Goal: Obtain resource: Download file/media

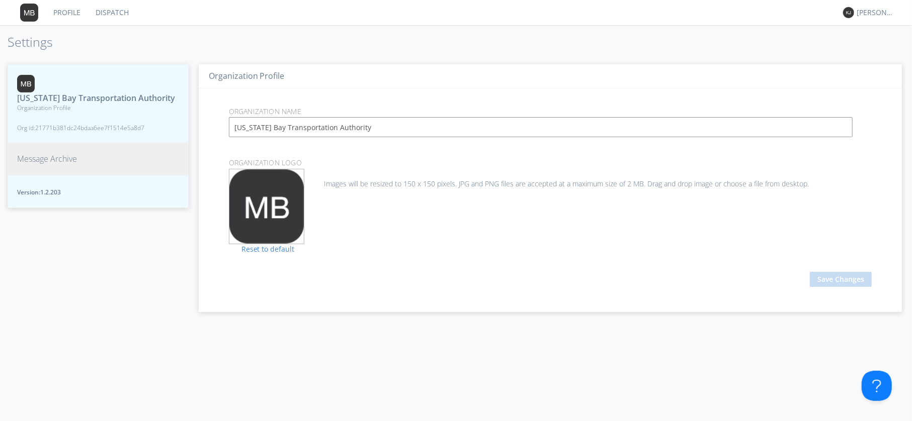
click at [44, 163] on span "Message Archive" at bounding box center [47, 159] width 60 height 12
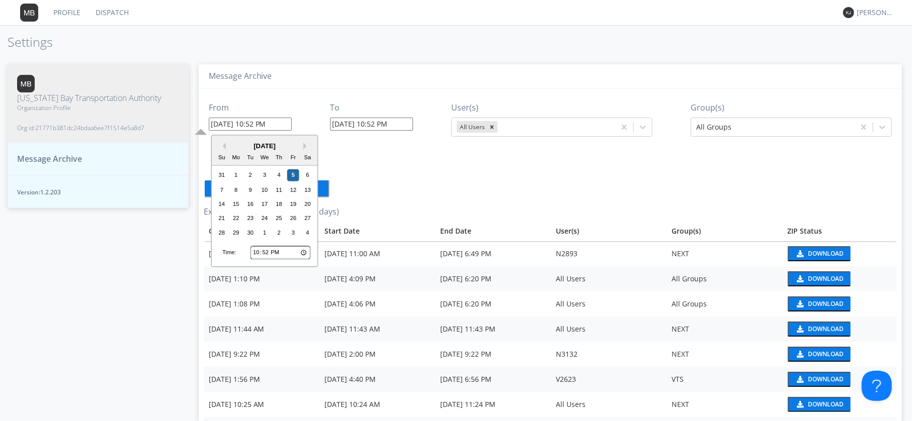
click at [270, 129] on input "[DATE] 10:52 PM" at bounding box center [250, 124] width 83 height 13
click at [252, 125] on input "[DATE] 10:52 PM" at bounding box center [250, 124] width 83 height 13
drag, startPoint x: 249, startPoint y: 122, endPoint x: 266, endPoint y: 126, distance: 17.0
click at [266, 126] on input "[DATE] 10:52 PM" at bounding box center [250, 124] width 83 height 13
type input "[DATE] 2:00 PM"
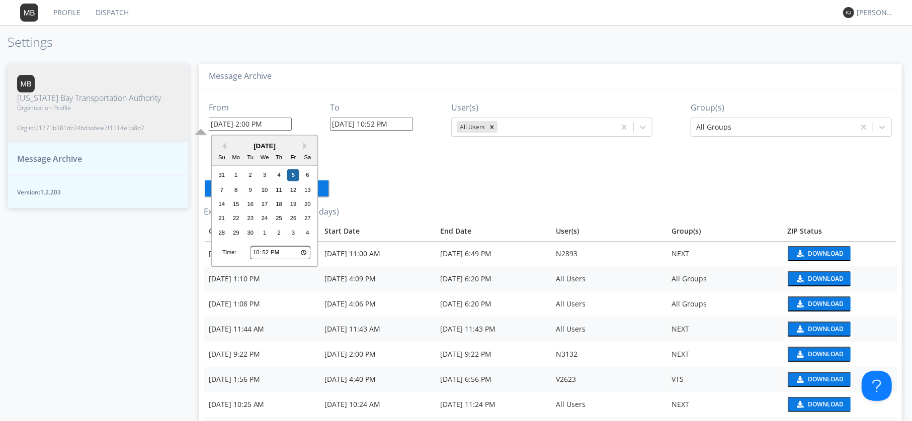
click at [379, 125] on input "[DATE] 10:52 PM" at bounding box center [371, 124] width 83 height 13
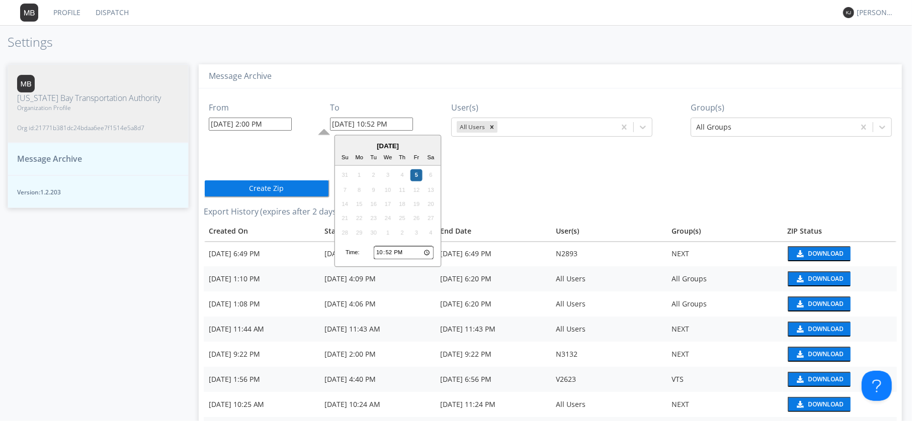
click at [376, 252] on input "22:52" at bounding box center [404, 252] width 60 height 13
type input "19:52"
type input "[DATE] 7:52 PM"
click at [392, 250] on input "19:52" at bounding box center [404, 252] width 60 height 13
type input "19:00"
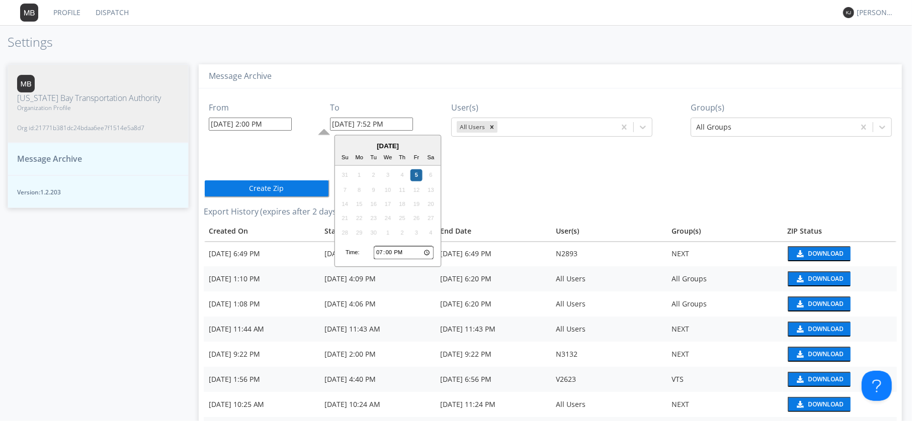
type input "[DATE] 7:00 PM"
click at [741, 116] on div "Group(s) All Groups" at bounding box center [790, 115] width 201 height 43
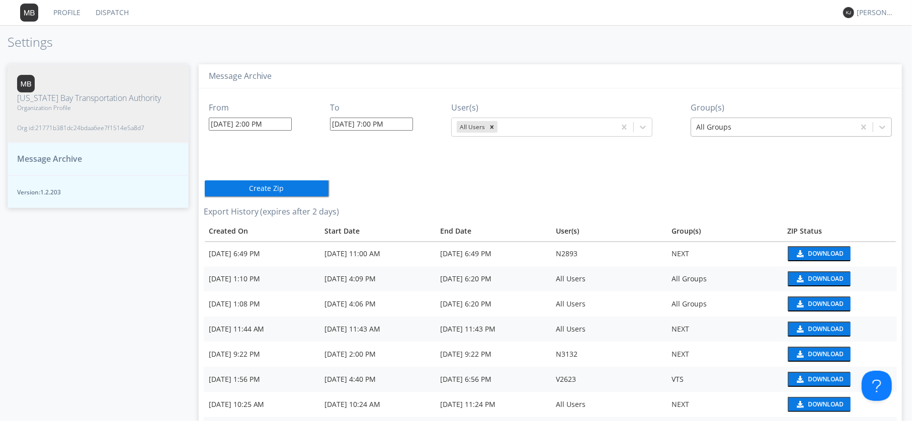
click at [746, 127] on div at bounding box center [772, 127] width 153 height 12
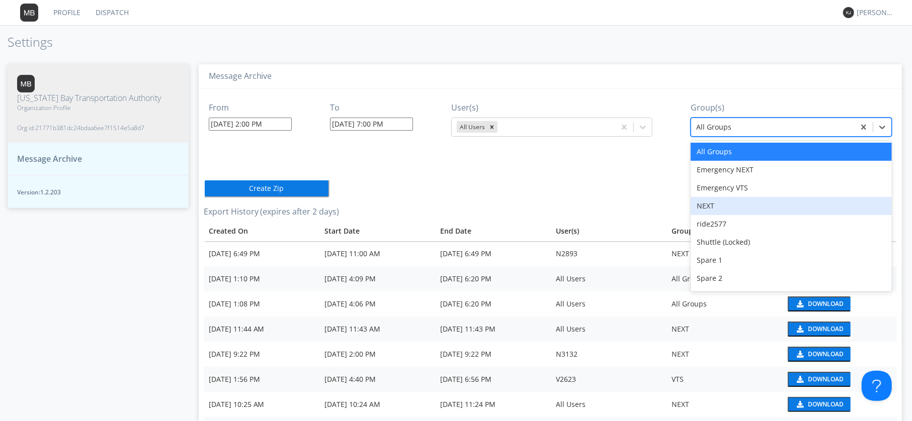
click at [715, 207] on div "NEXT" at bounding box center [790, 206] width 201 height 18
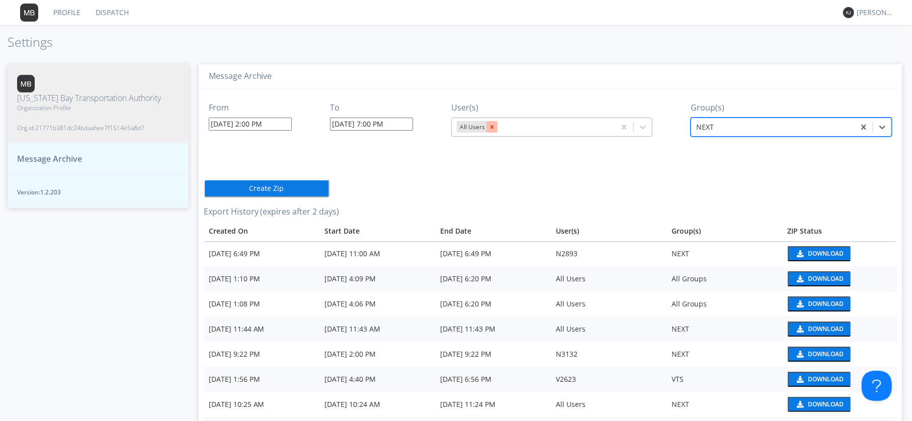
click at [493, 124] on icon "Remove All Users" at bounding box center [491, 127] width 7 height 7
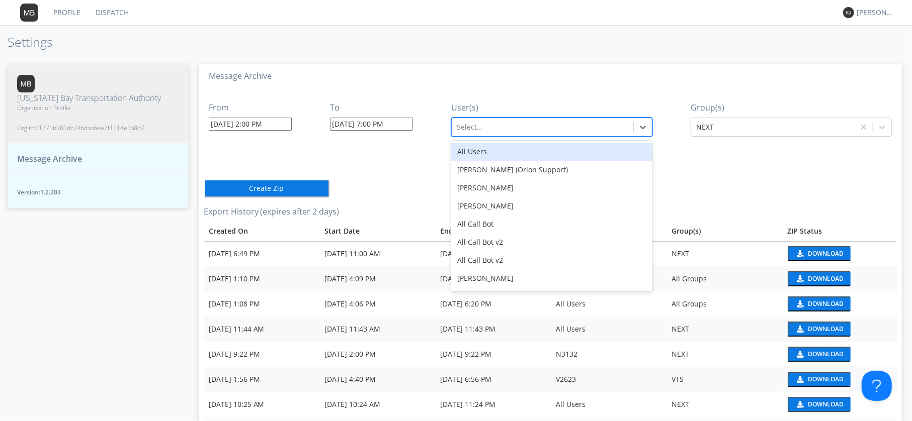
click at [492, 125] on div at bounding box center [542, 127] width 171 height 12
type input "2510"
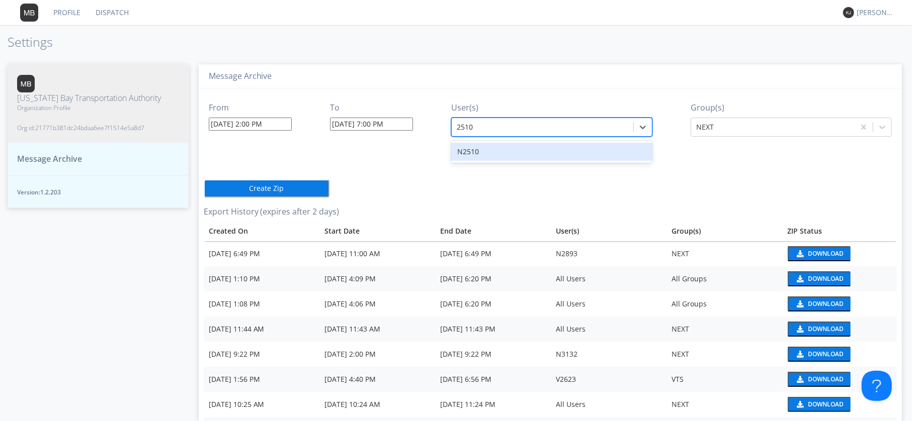
click at [470, 148] on div "N2510" at bounding box center [551, 152] width 201 height 18
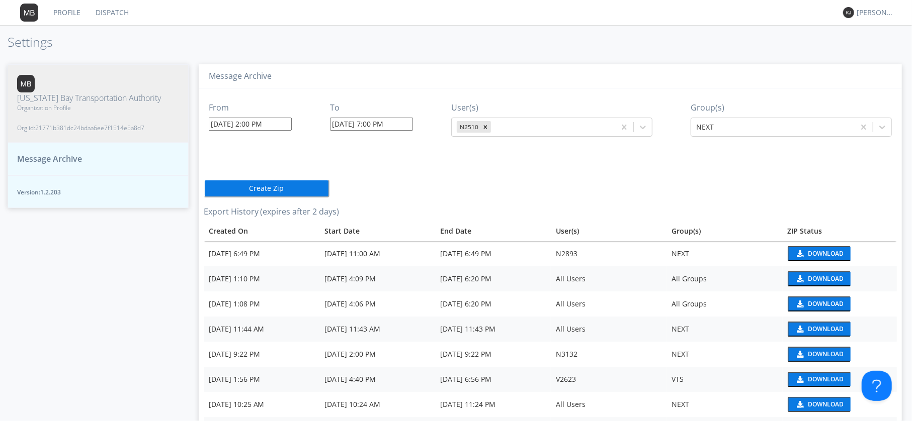
click at [257, 183] on button "Create Zip" at bounding box center [267, 188] width 126 height 18
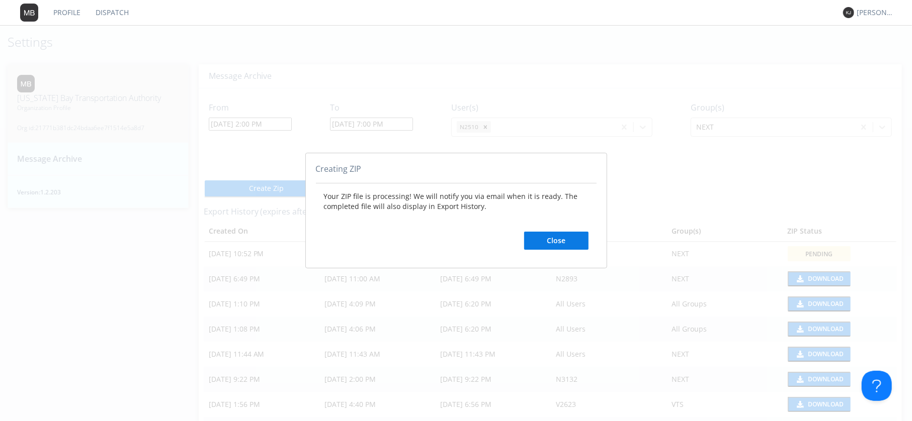
click at [547, 241] on button "Close" at bounding box center [556, 241] width 64 height 18
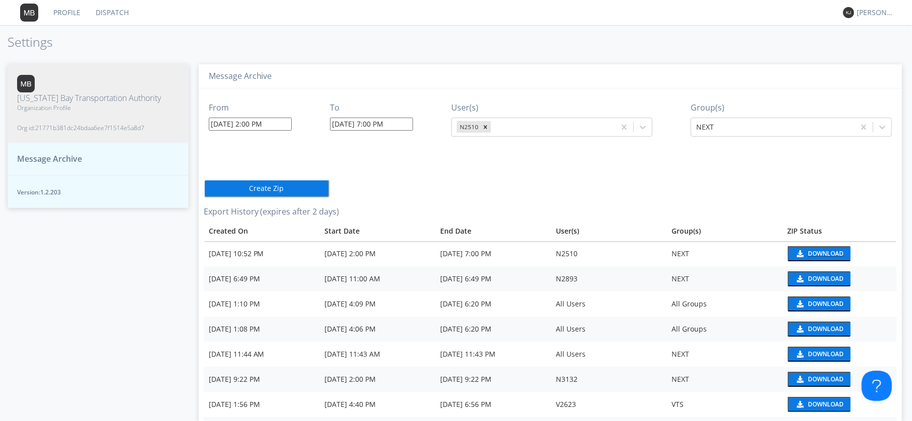
click at [813, 251] on div "Download" at bounding box center [825, 254] width 36 height 6
click at [816, 253] on div "Download" at bounding box center [825, 254] width 36 height 6
click at [570, 18] on nav "Profile Dispatch [PERSON_NAME]" at bounding box center [456, 13] width 912 height 26
click at [116, 13] on link "Dispatch" at bounding box center [112, 12] width 48 height 25
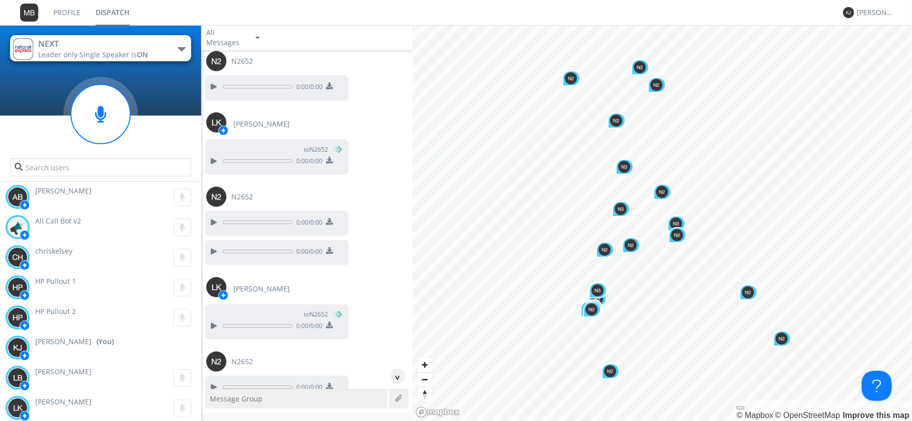
scroll to position [956, 0]
